Goal: Find specific page/section: Find specific page/section

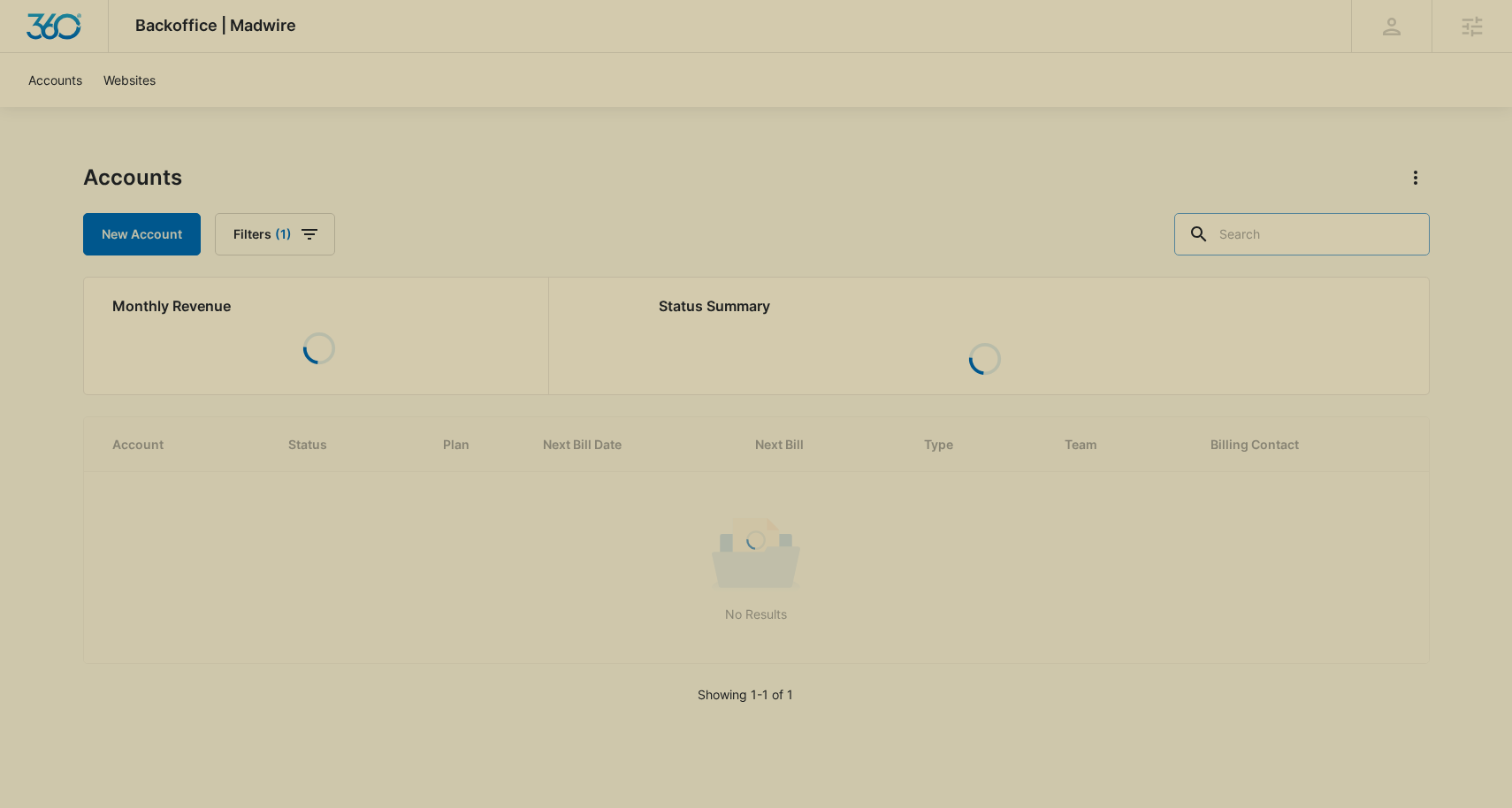
click at [1330, 248] on input "text" at bounding box center [1302, 234] width 255 height 43
type input "pest"
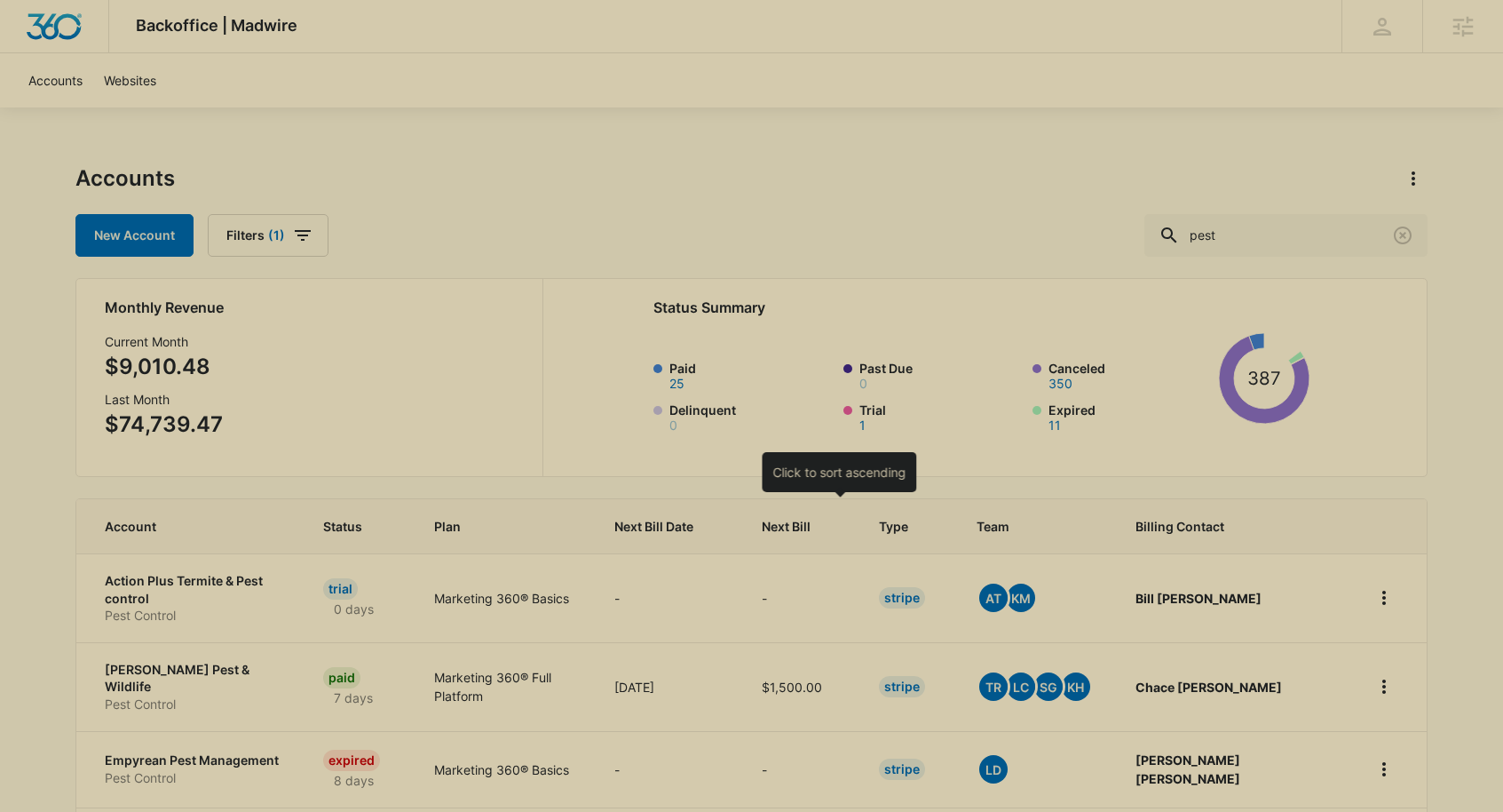
click at [837, 532] on div at bounding box center [827, 526] width 18 height 18
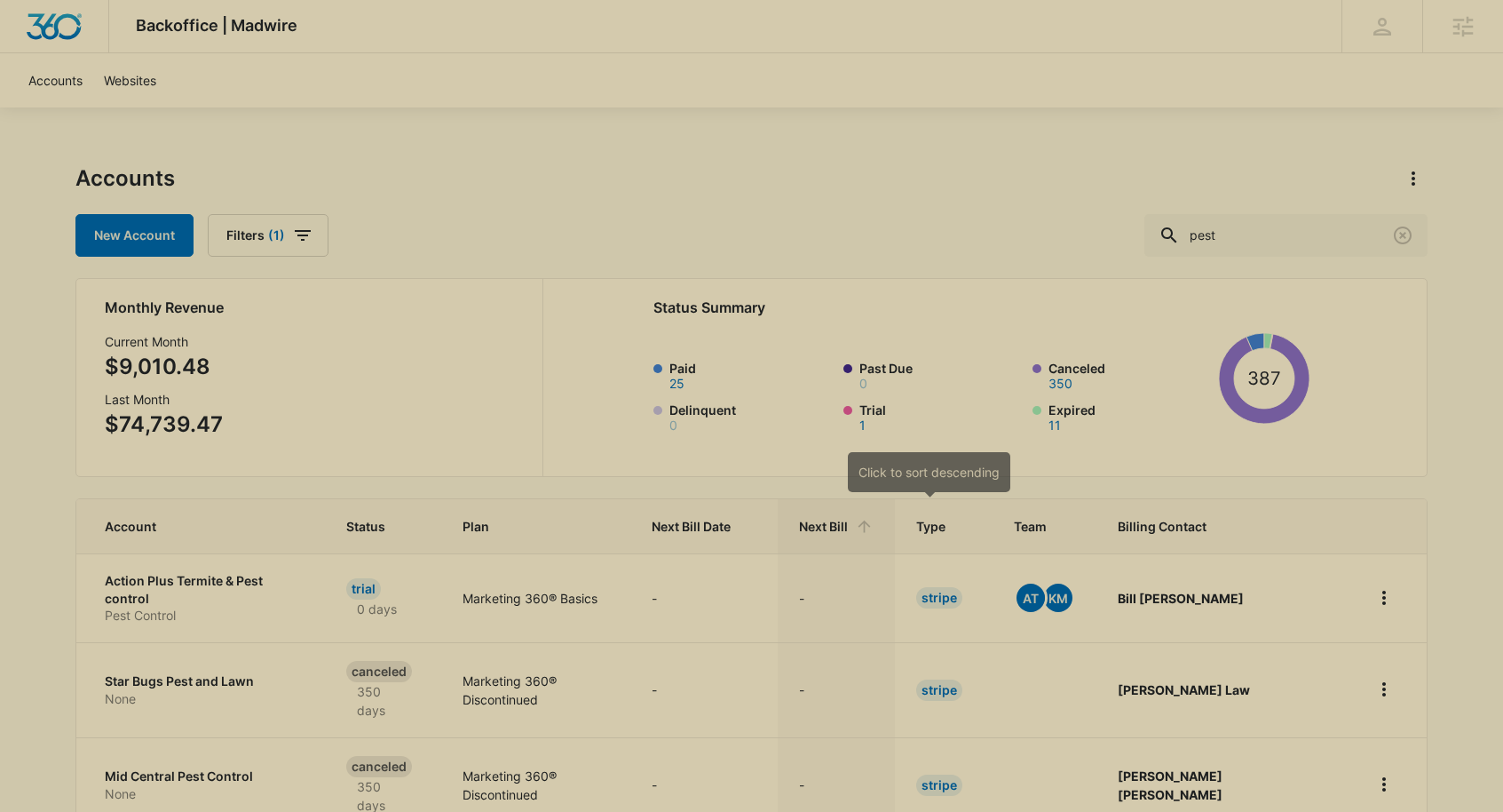
click at [873, 529] on icon at bounding box center [864, 526] width 18 height 18
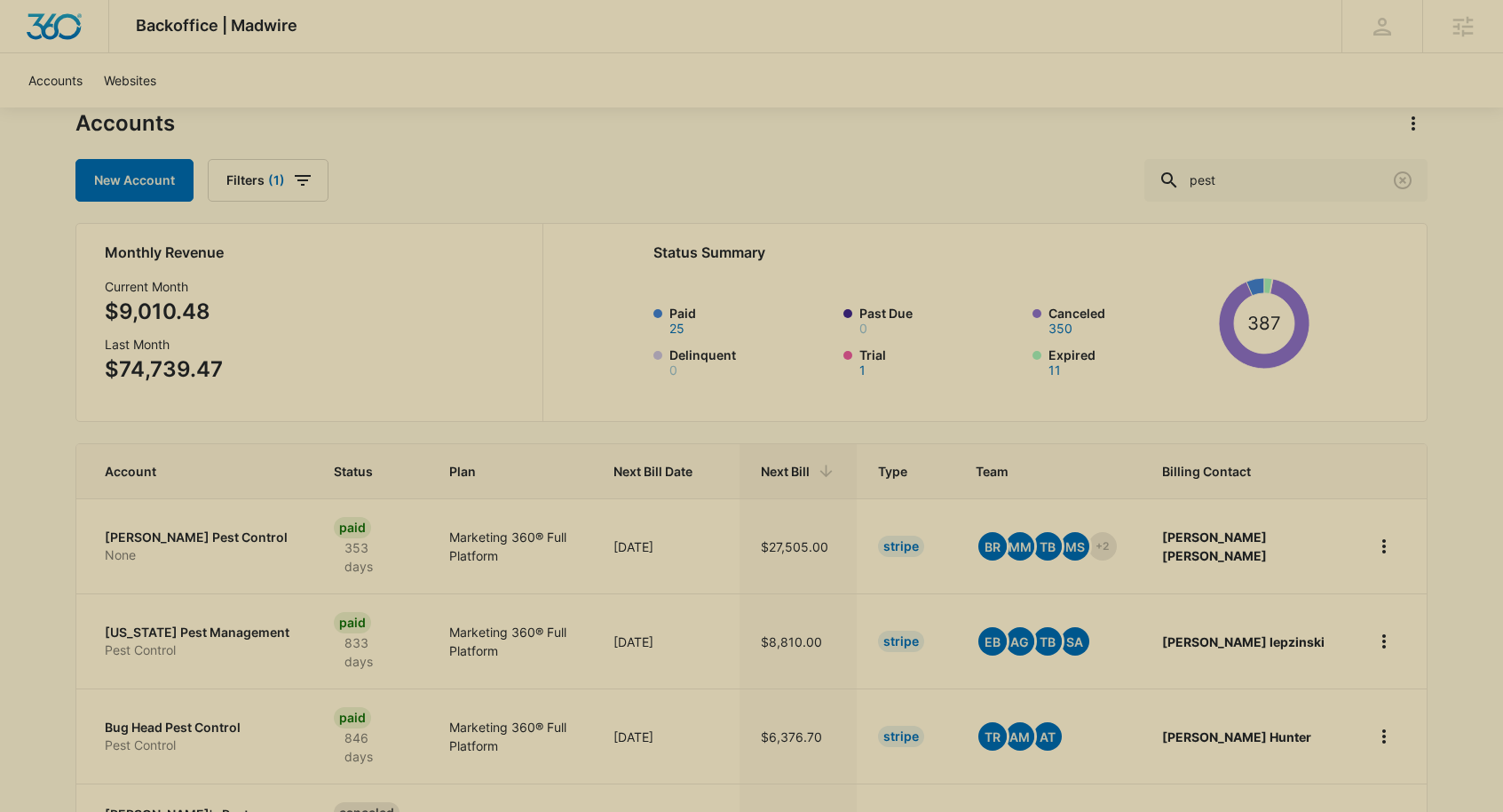
scroll to position [57, 0]
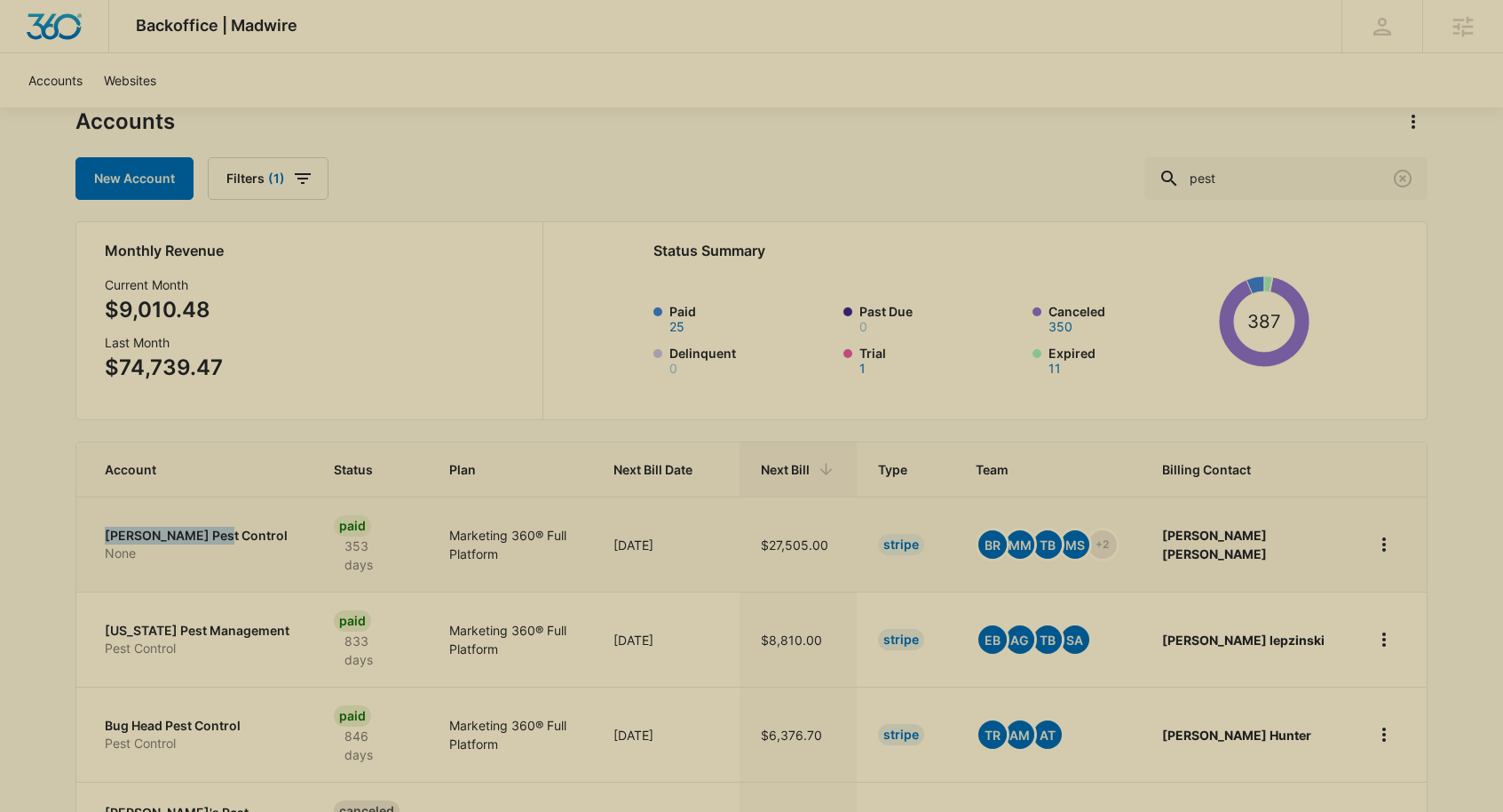
drag, startPoint x: 93, startPoint y: 527, endPoint x: 228, endPoint y: 532, distance: 135.1
click at [228, 532] on td "Knox Pest Control None" at bounding box center [194, 544] width 236 height 95
drag, startPoint x: 99, startPoint y: 629, endPoint x: 291, endPoint y: 639, distance: 192.3
click at [291, 639] on td "Colorado Pest Management Pest Control" at bounding box center [194, 639] width 236 height 95
drag, startPoint x: 100, startPoint y: 720, endPoint x: 187, endPoint y: 723, distance: 87.1
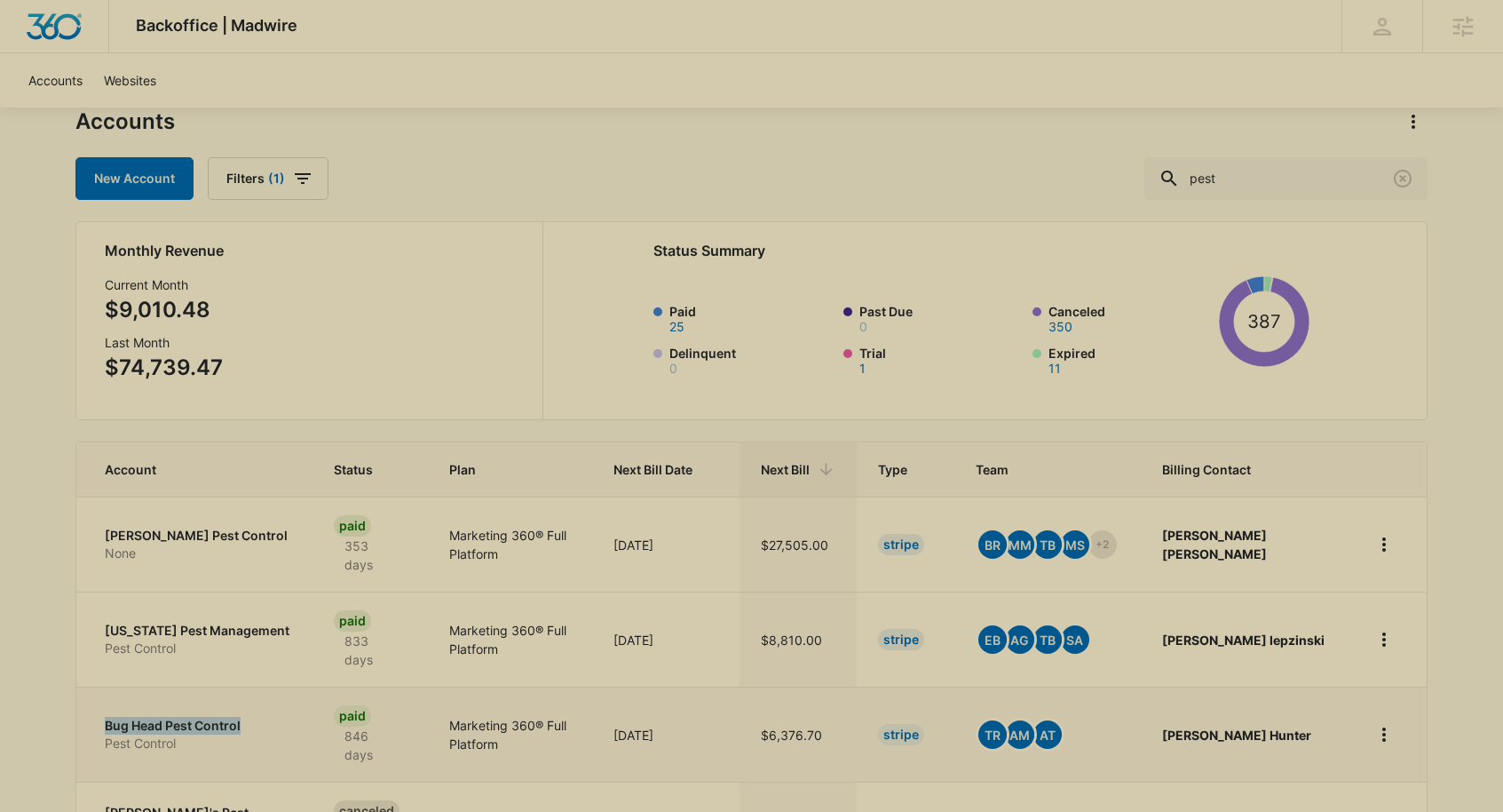
click at [271, 729] on td "Bug Head Pest Control Pest Control" at bounding box center [194, 734] width 236 height 95
